Goal: Task Accomplishment & Management: Use online tool/utility

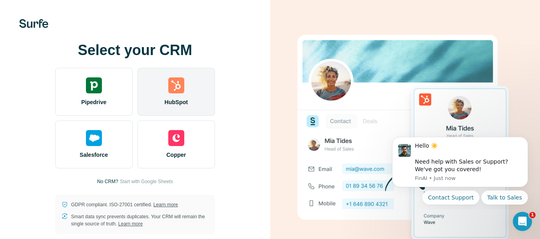
click at [158, 99] on div "HubSpot" at bounding box center [177, 92] width 78 height 48
click at [162, 81] on div "HubSpot" at bounding box center [177, 92] width 78 height 48
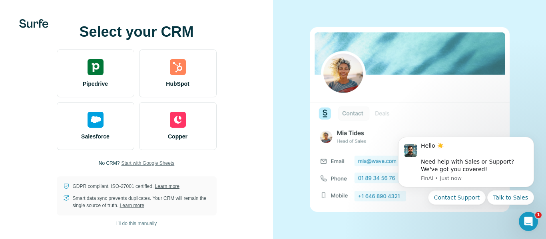
click at [140, 165] on span "Start with Google Sheets" at bounding box center [147, 163] width 53 height 7
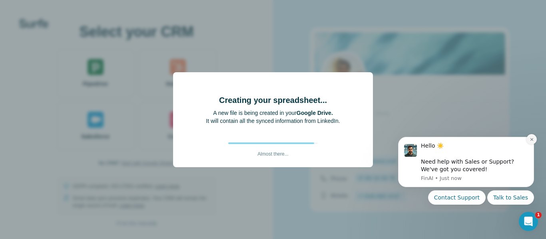
click at [532, 142] on button "Dismiss notification" at bounding box center [532, 139] width 10 height 10
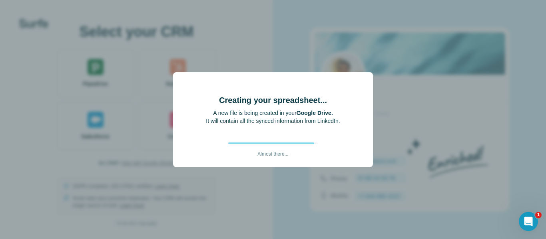
click at [307, 110] on b "Google Drive." at bounding box center [315, 113] width 36 height 6
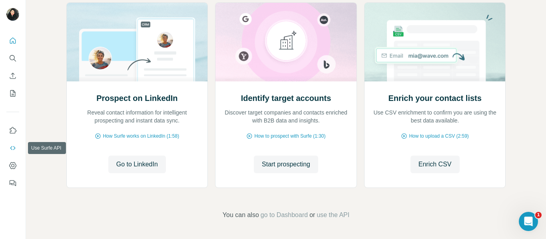
click at [12, 150] on icon "Use Surfe API" at bounding box center [13, 148] width 8 height 8
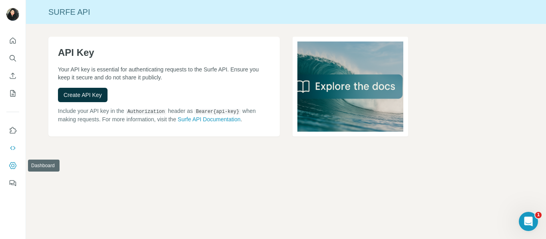
click at [14, 165] on icon "Dashboard" at bounding box center [13, 166] width 8 height 8
